Goal: Task Accomplishment & Management: Complete application form

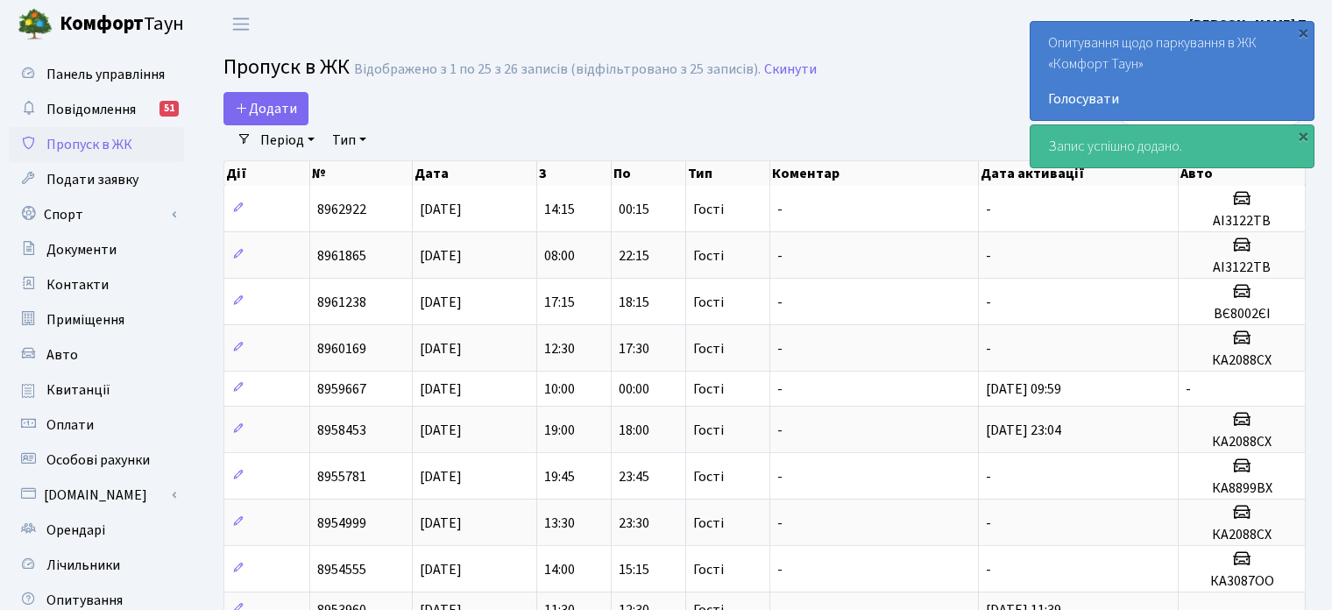
select select "25"
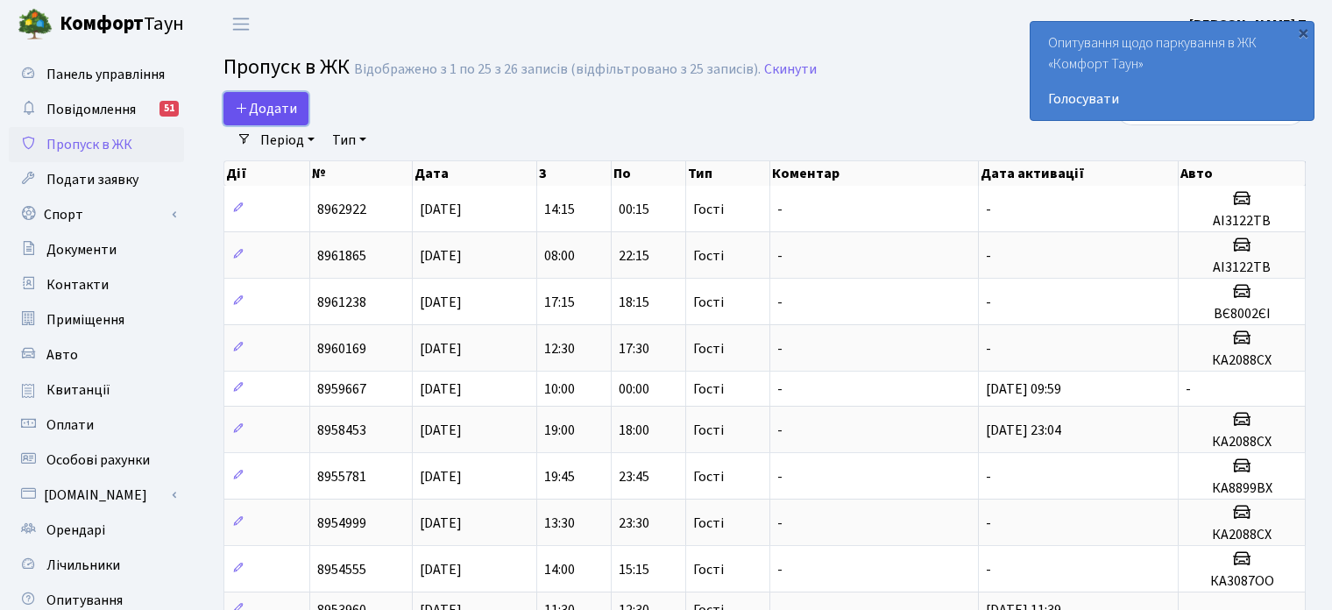
click at [280, 117] on span "Додати" at bounding box center [266, 108] width 62 height 19
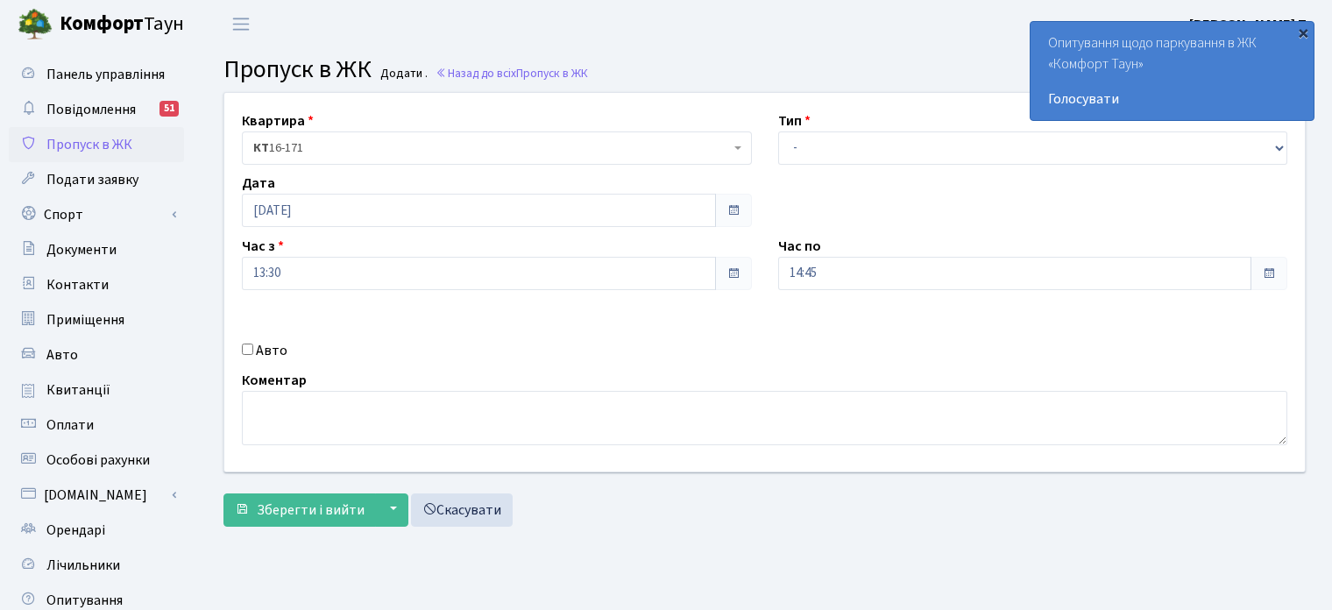
click at [1299, 31] on div "×" at bounding box center [1303, 33] width 18 height 18
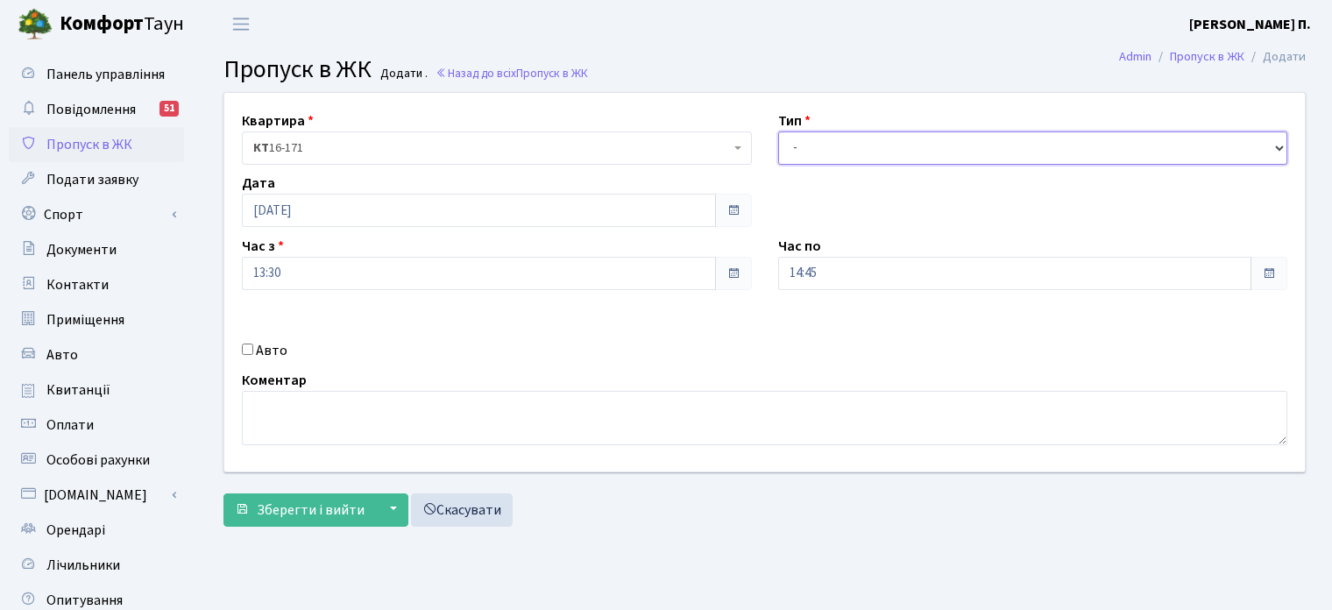
click at [865, 144] on select "- Доставка Таксі Гості Сервіс" at bounding box center [1033, 147] width 510 height 33
select select "3"
click at [778, 131] on select "- Доставка Таксі Гості Сервіс" at bounding box center [1033, 147] width 510 height 33
click at [251, 350] on input "Авто" at bounding box center [247, 348] width 11 height 11
checkbox input "true"
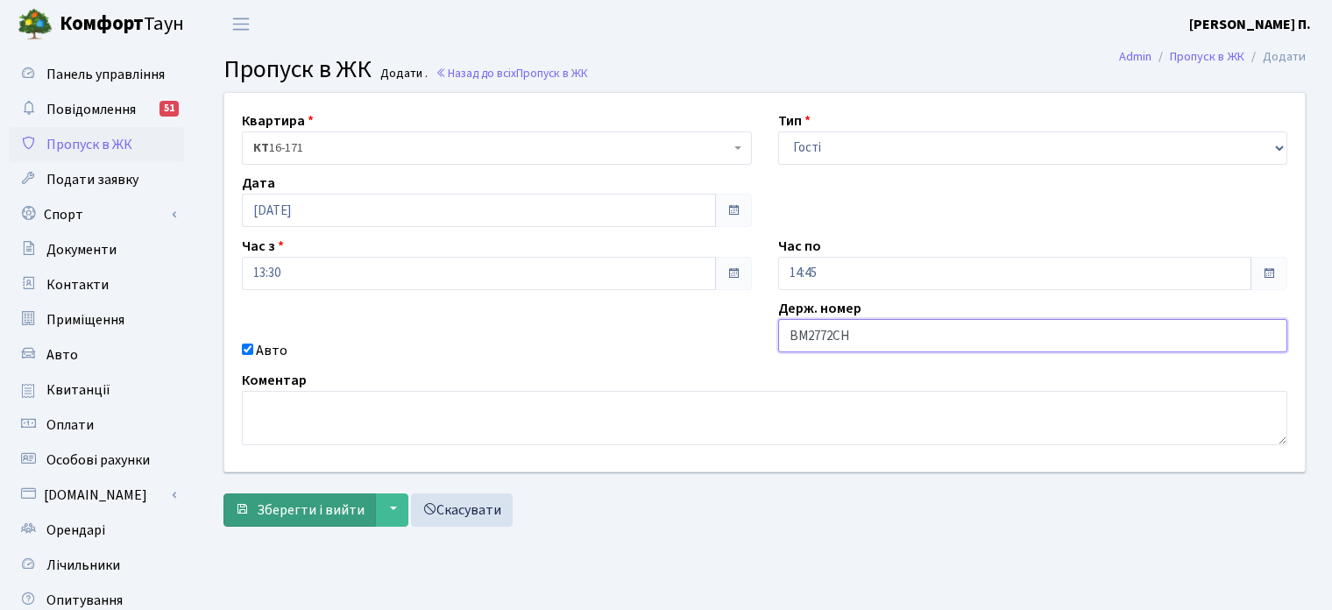
type input "ВМ2772СН"
click at [276, 508] on span "Зберегти і вийти" at bounding box center [311, 509] width 108 height 19
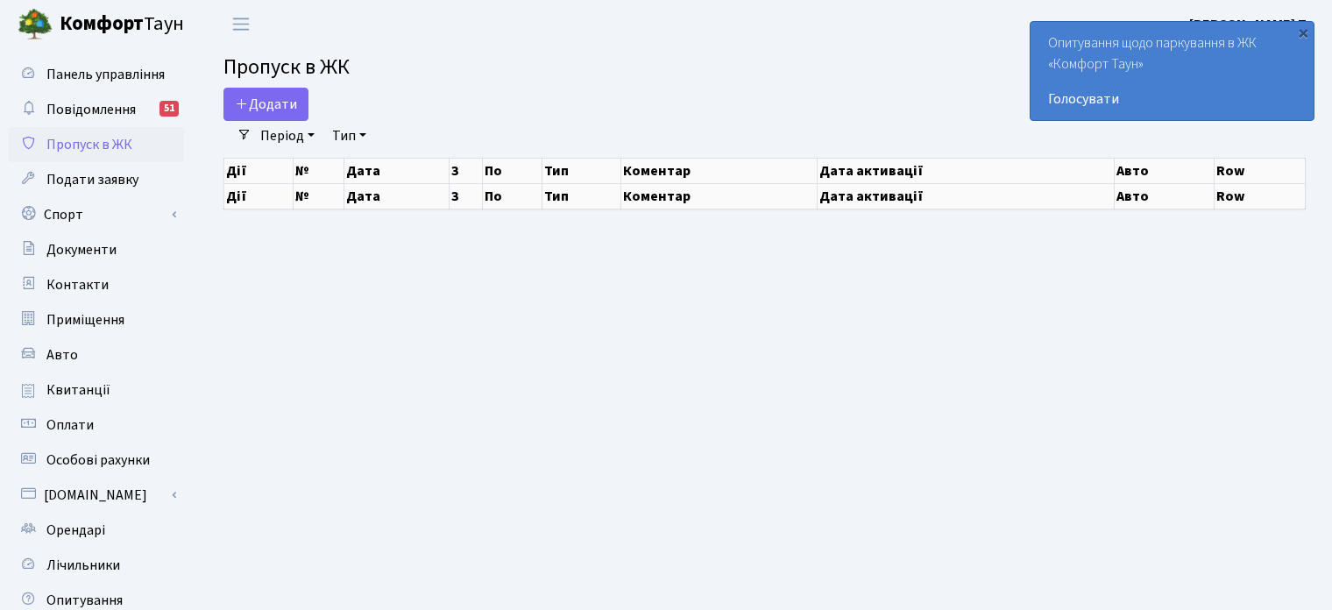
select select "25"
